Goal: Check status

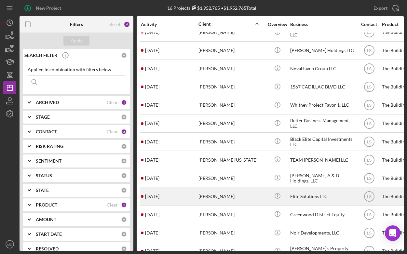
scroll to position [15, 0]
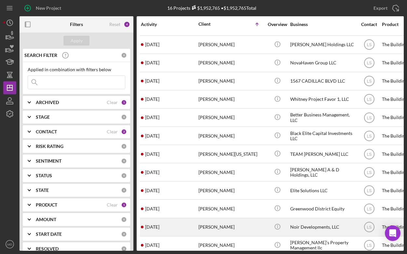
click at [204, 228] on div "[PERSON_NAME]" at bounding box center [230, 226] width 65 height 17
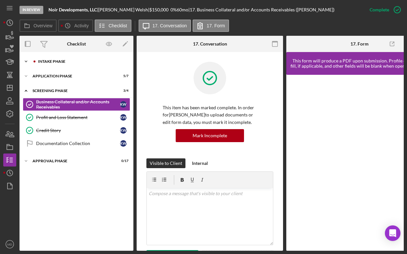
click at [28, 62] on icon "Icon/Expander" at bounding box center [26, 61] width 13 height 13
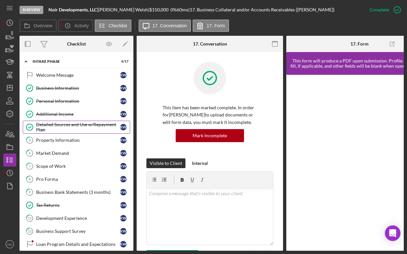
click at [61, 129] on div "Detailed Sources and Use w/Repayment Plan" at bounding box center [78, 127] width 84 height 10
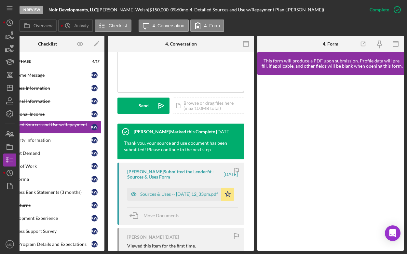
scroll to position [161, 0]
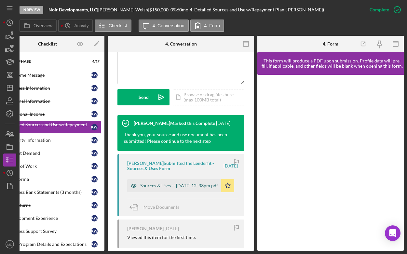
click at [199, 186] on div "Sources & Uses -- [DATE] 12_33pm.pdf" at bounding box center [179, 185] width 78 height 5
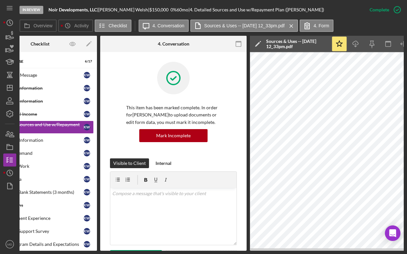
scroll to position [0, 0]
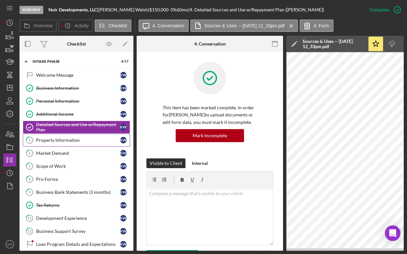
click at [72, 142] on div "Property Information" at bounding box center [78, 139] width 84 height 5
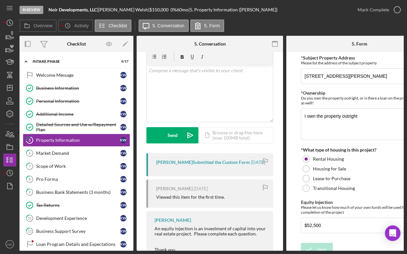
scroll to position [51, 0]
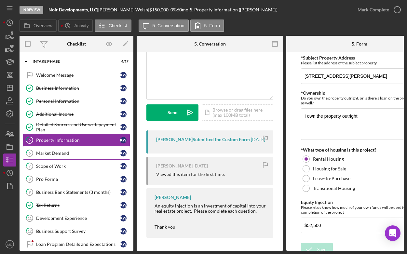
click at [80, 156] on link "6 Market Demand K W" at bounding box center [76, 153] width 107 height 13
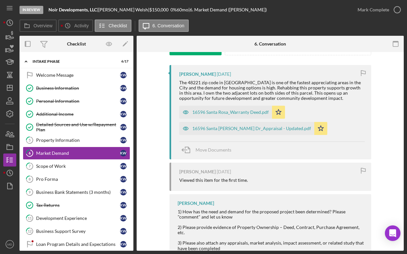
scroll to position [119, 0]
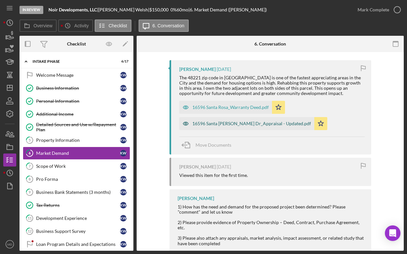
click at [268, 124] on div "16596 Santa [PERSON_NAME] Dr_Appraisal - Updated.pdf" at bounding box center [251, 123] width 119 height 5
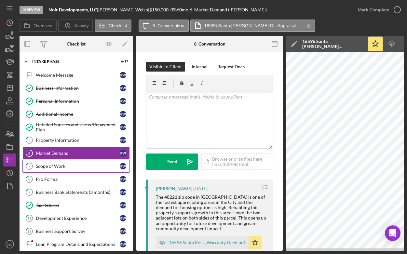
scroll to position [0, 0]
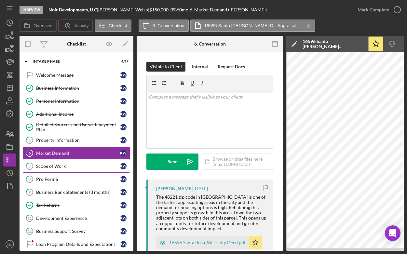
click at [46, 165] on div "Scope of Work" at bounding box center [78, 165] width 84 height 5
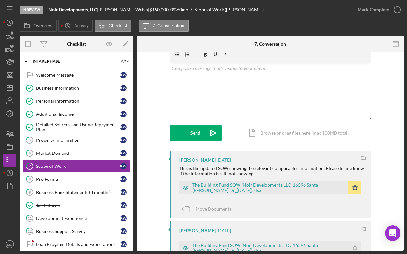
scroll to position [29, 0]
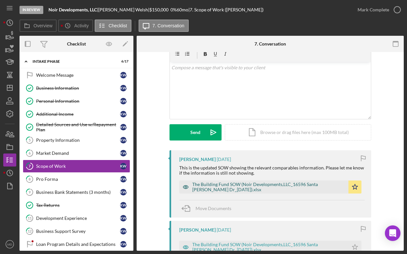
click at [203, 187] on div "The Building Fund SOW (Noir Developments,LLC_16596 Santa [PERSON_NAME] Dr_[DATE…" at bounding box center [268, 187] width 153 height 10
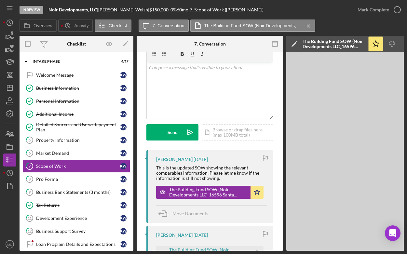
scroll to position [0, 78]
